Goal: Navigation & Orientation: Understand site structure

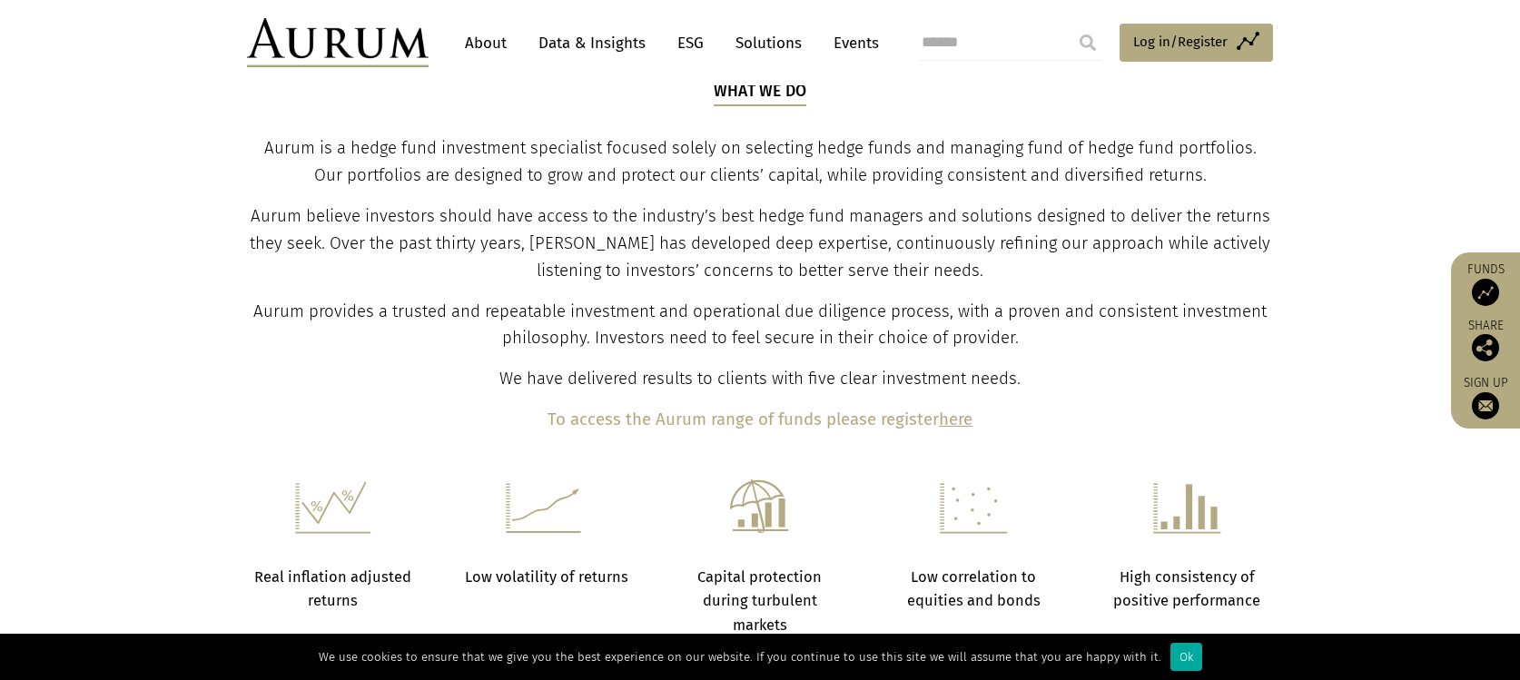
scroll to position [369, 0]
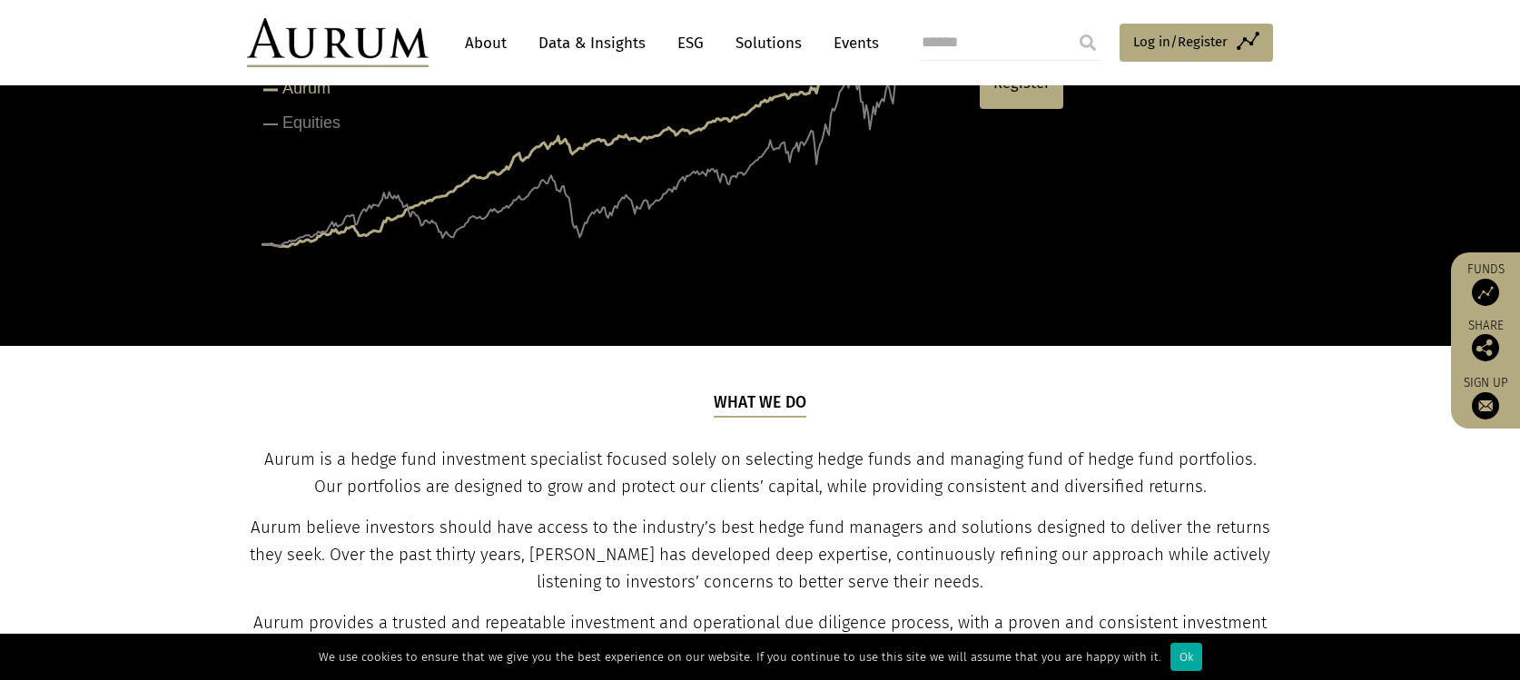
click at [484, 37] on link "About" at bounding box center [486, 43] width 60 height 34
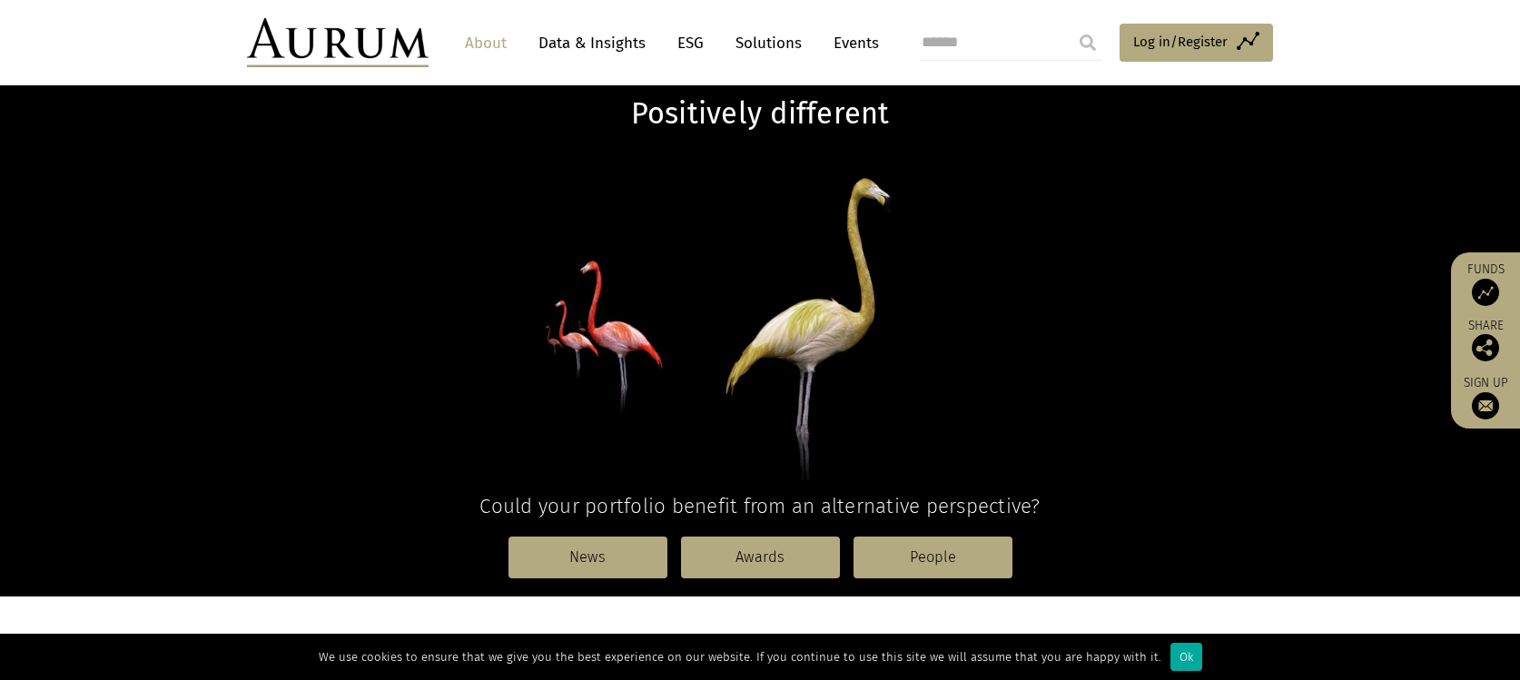
scroll to position [18, 0]
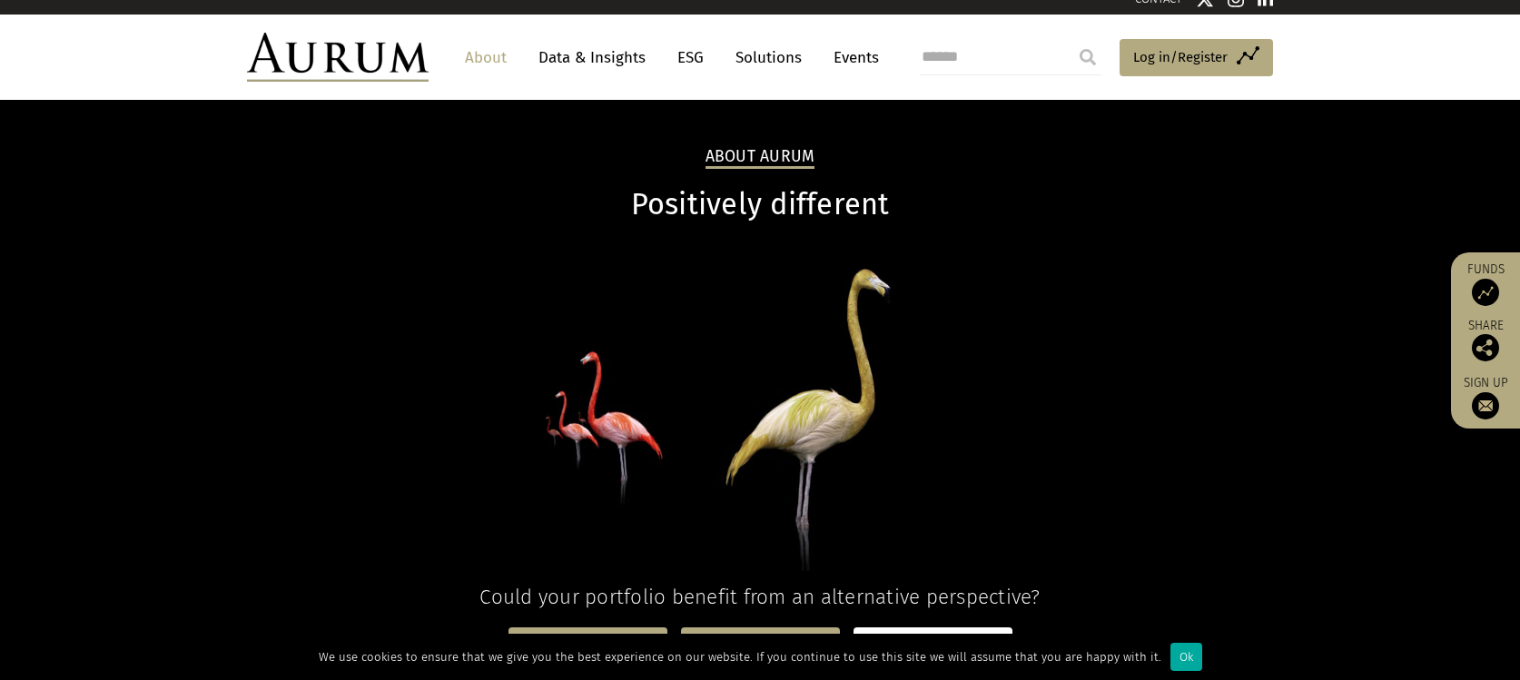
click at [929, 628] on link "People" at bounding box center [933, 649] width 159 height 42
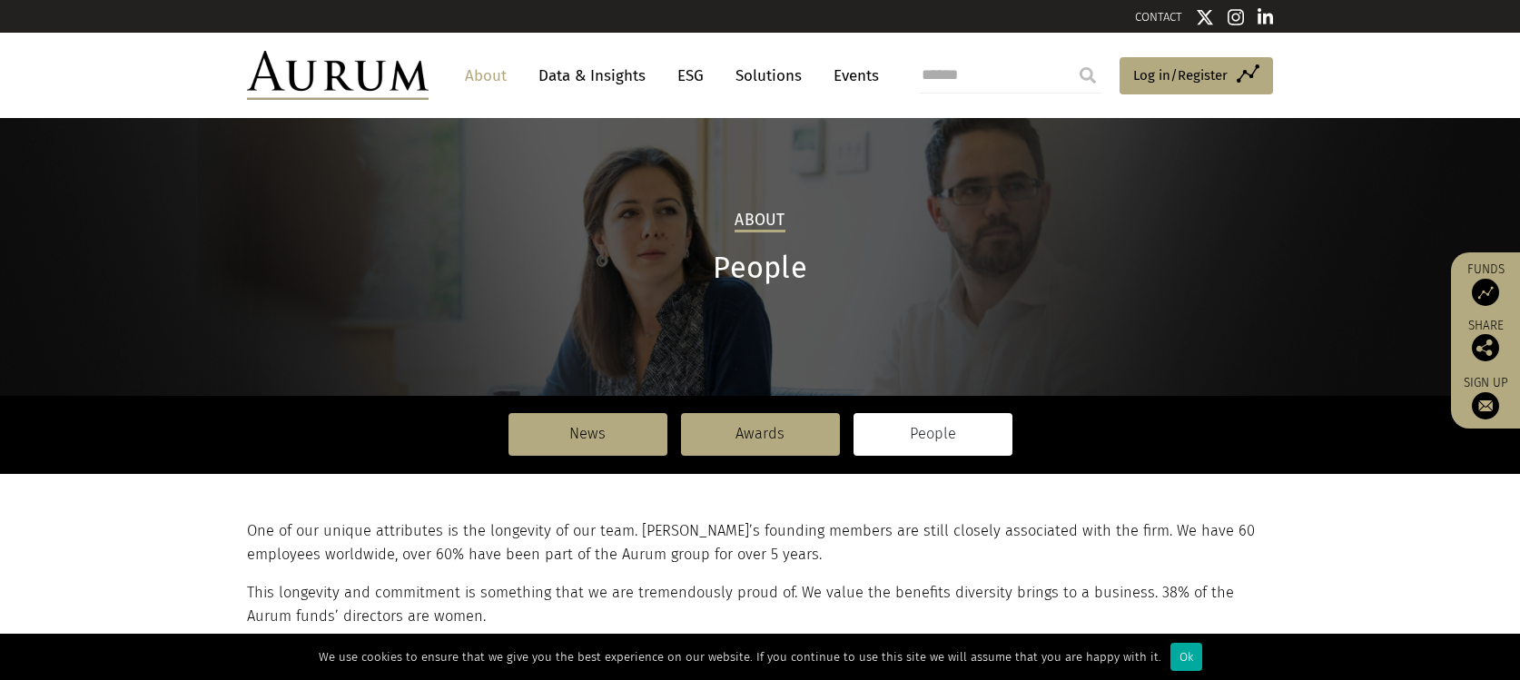
click at [540, 63] on link "Data & Insights" at bounding box center [592, 76] width 125 height 34
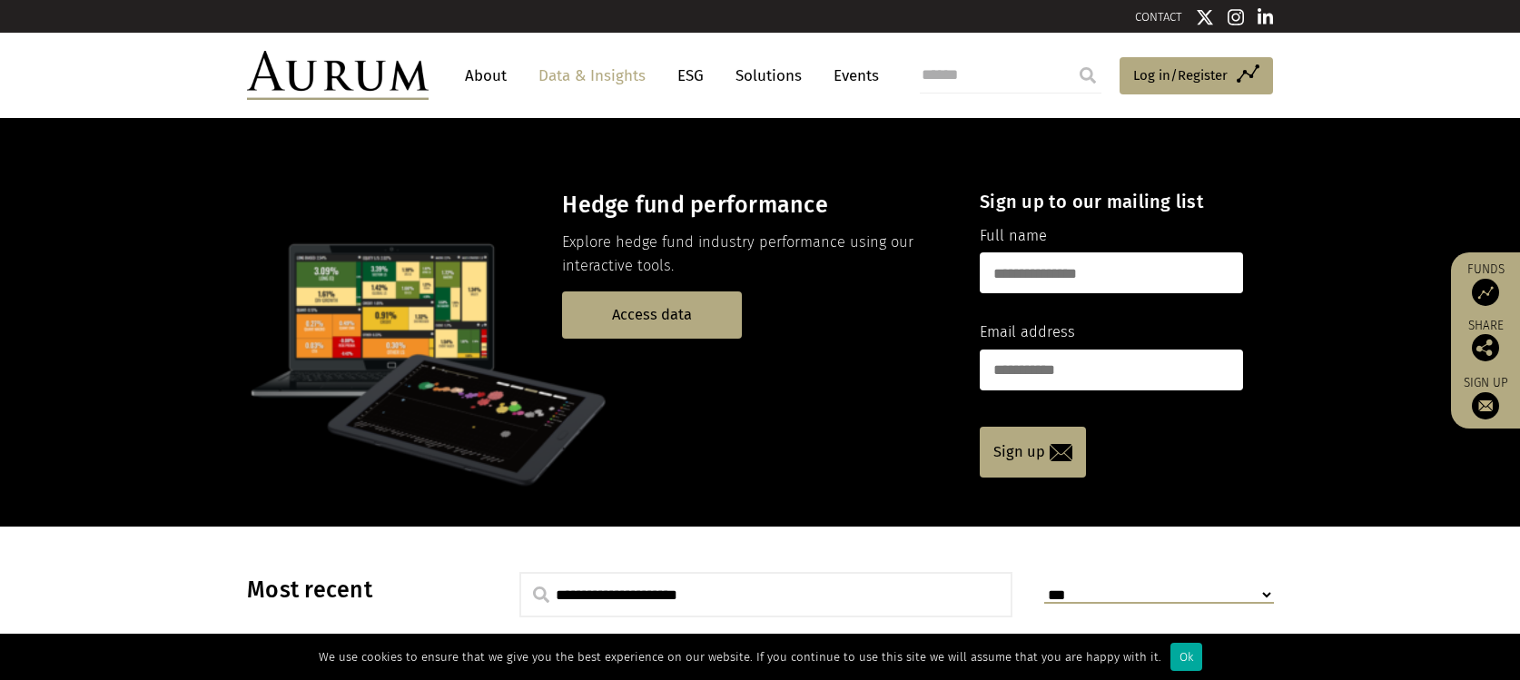
click at [727, 64] on link "Solutions" at bounding box center [769, 76] width 84 height 34
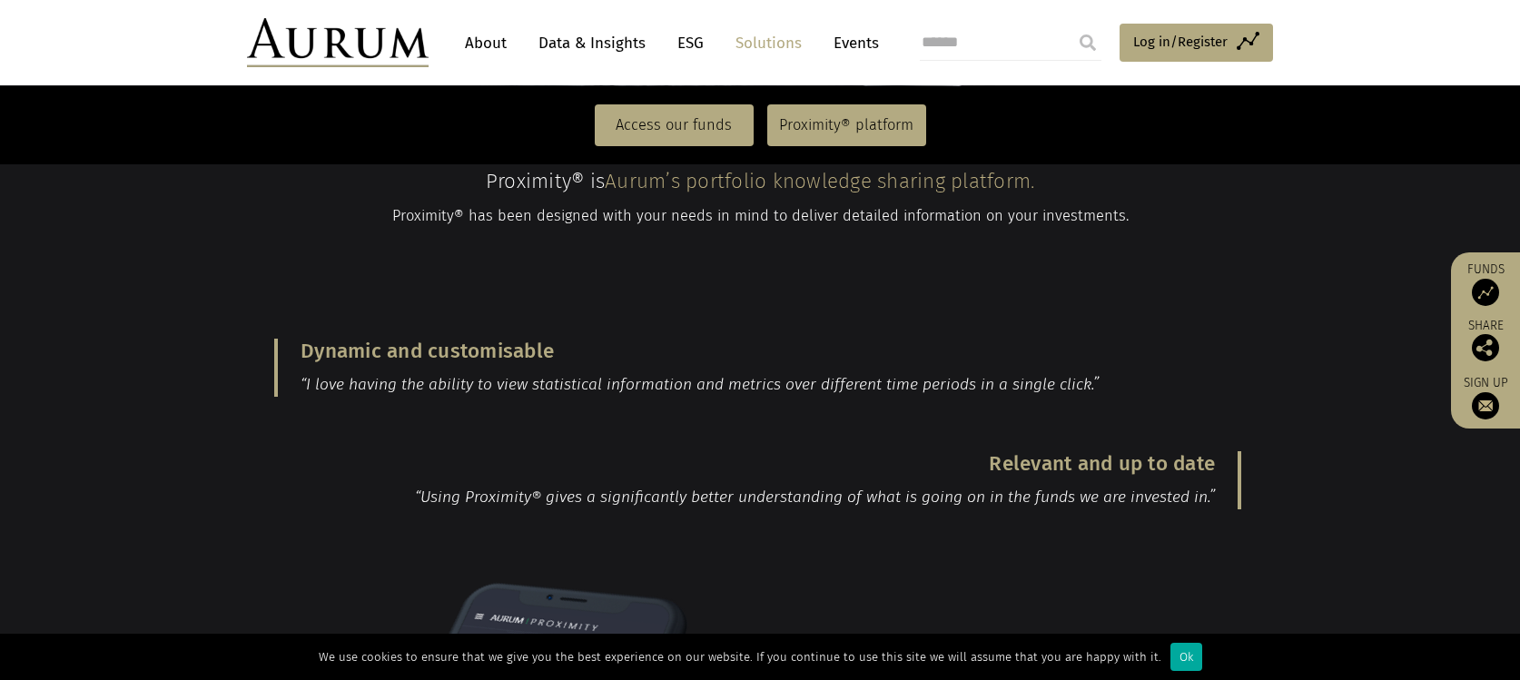
scroll to position [1799, 0]
click at [825, 41] on link "Events" at bounding box center [852, 43] width 54 height 34
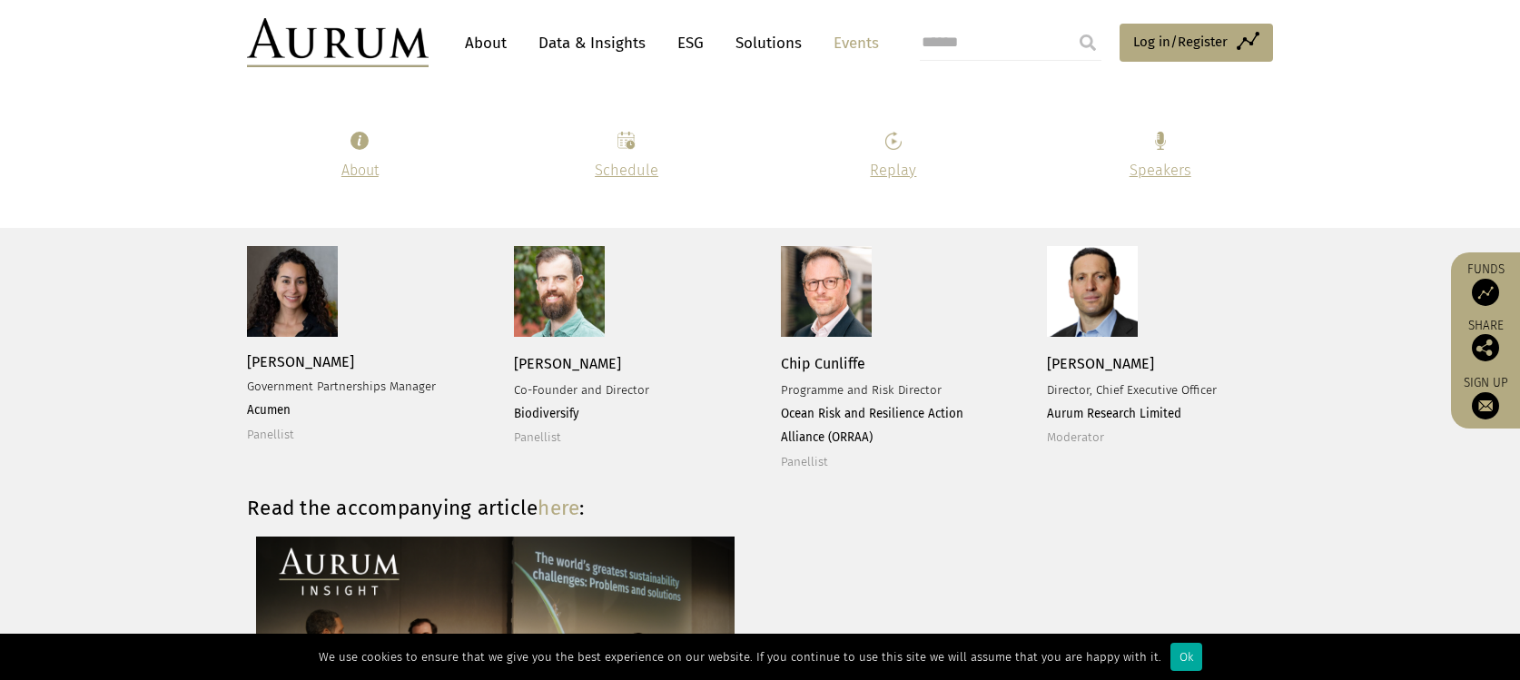
scroll to position [3815, 0]
